Goal: Task Accomplishment & Management: Manage account settings

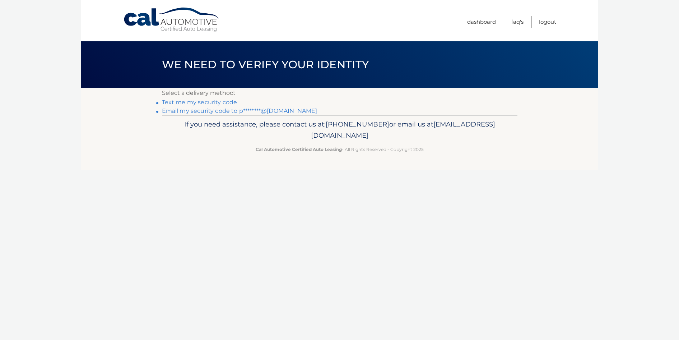
click at [210, 103] on link "Text me my security code" at bounding box center [199, 102] width 75 height 7
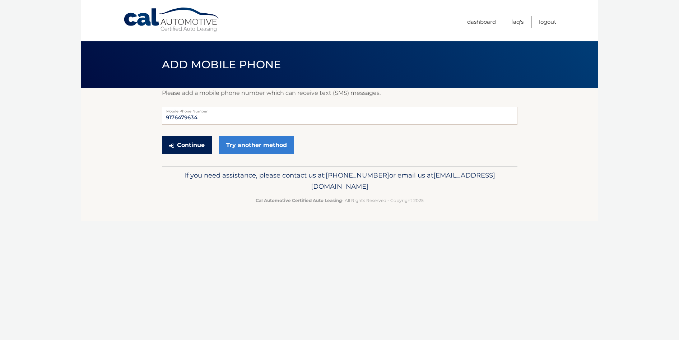
click at [196, 146] on button "Continue" at bounding box center [187, 145] width 50 height 18
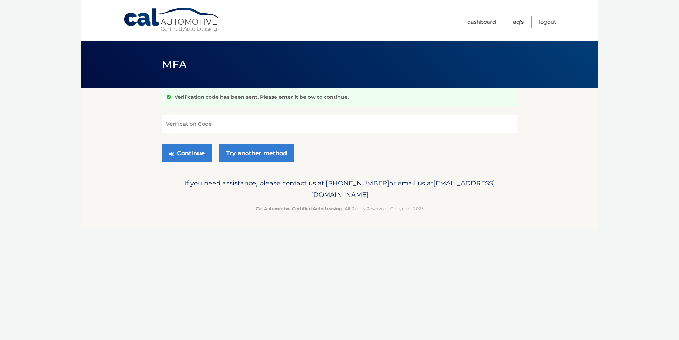
click at [200, 122] on input "Verification Code" at bounding box center [340, 124] width 356 height 18
click at [251, 152] on link "Try another method" at bounding box center [256, 153] width 75 height 18
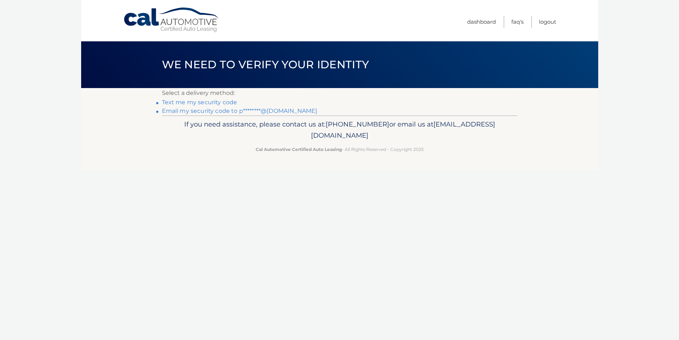
click at [207, 112] on link "Email my security code to p********@gmail.com" at bounding box center [240, 110] width 156 height 7
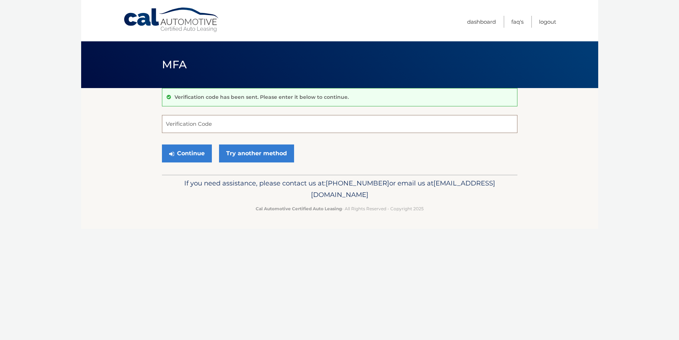
click at [224, 128] on input "Verification Code" at bounding box center [340, 124] width 356 height 18
type input "106327"
click at [162, 144] on button "Continue" at bounding box center [187, 153] width 50 height 18
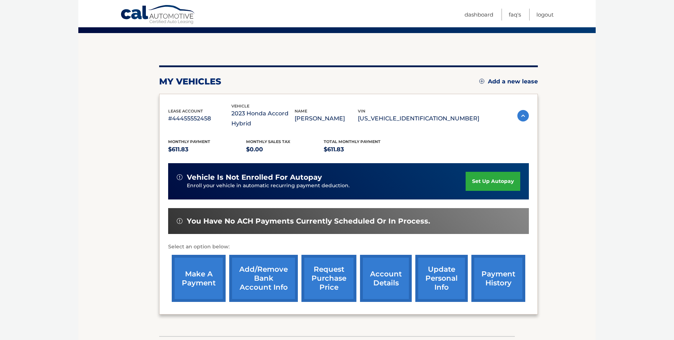
scroll to position [72, 0]
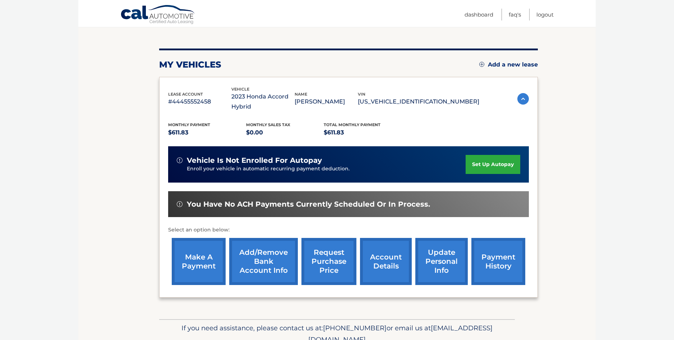
click at [206, 259] on link "make a payment" at bounding box center [199, 261] width 54 height 47
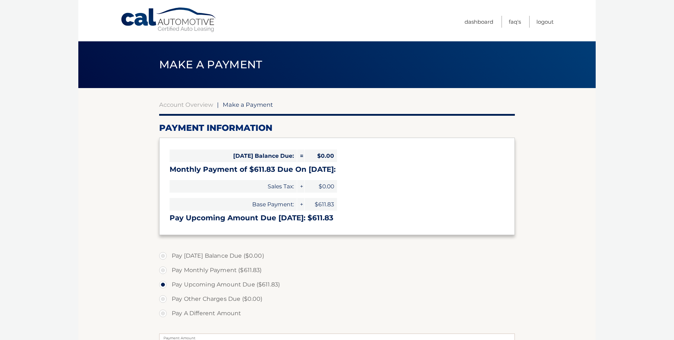
select select "MzVmMDI0MWUtZjNmNy00MTJjLTg3MzgtYTZlNWY2ZTVhYTNj"
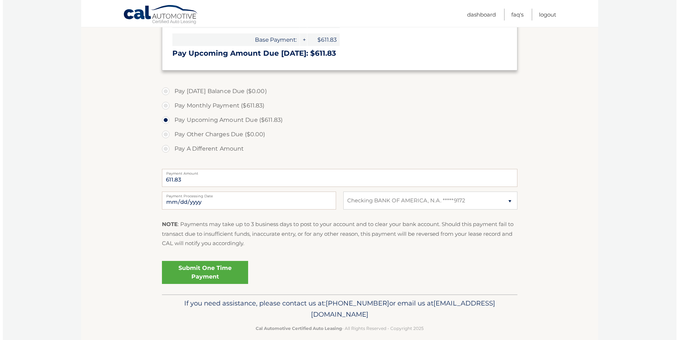
scroll to position [173, 0]
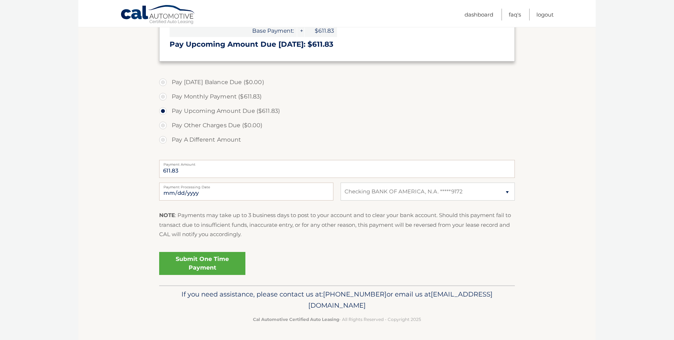
click at [217, 261] on link "Submit One Time Payment" at bounding box center [202, 263] width 86 height 23
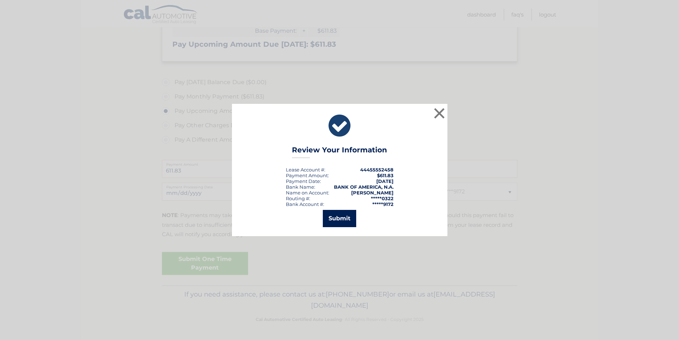
click at [340, 219] on button "Submit" at bounding box center [339, 218] width 33 height 17
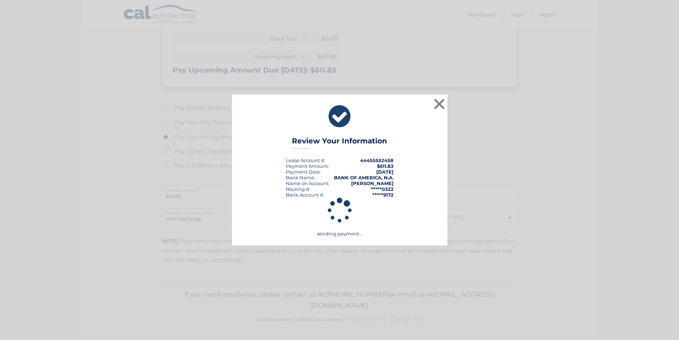
scroll to position [148, 0]
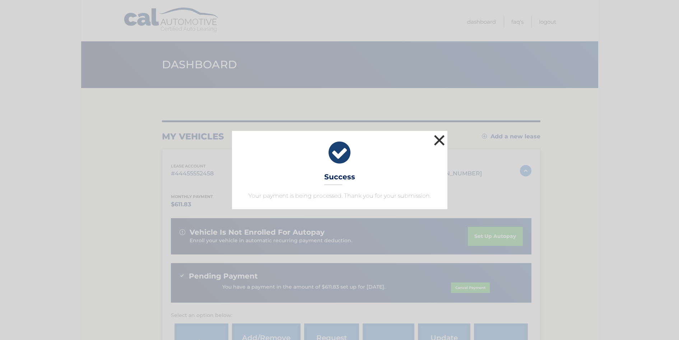
click at [438, 139] on button "×" at bounding box center [439, 140] width 14 height 14
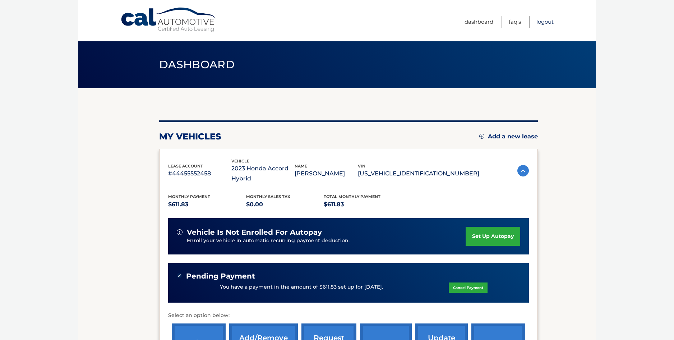
click at [546, 22] on link "Logout" at bounding box center [544, 22] width 17 height 12
